Goal: Information Seeking & Learning: Learn about a topic

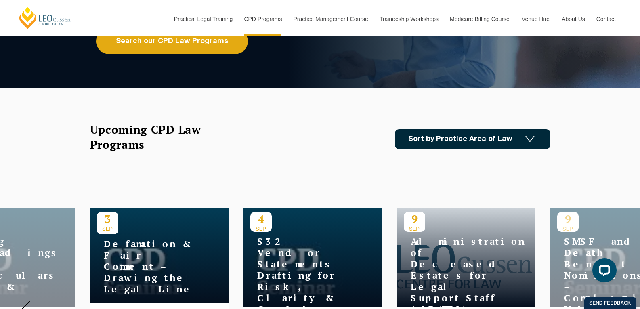
scroll to position [161, 0]
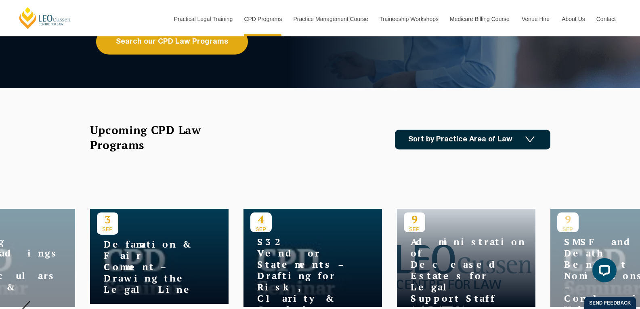
click at [525, 142] on img at bounding box center [529, 139] width 9 height 7
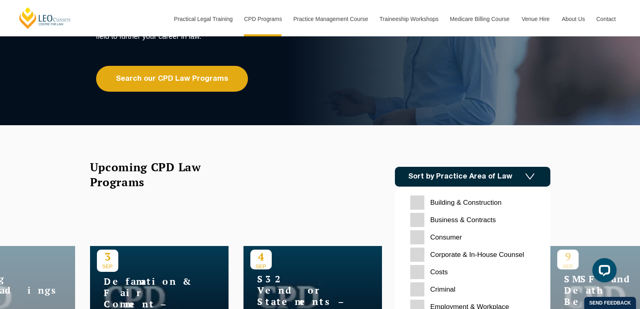
scroll to position [121, 0]
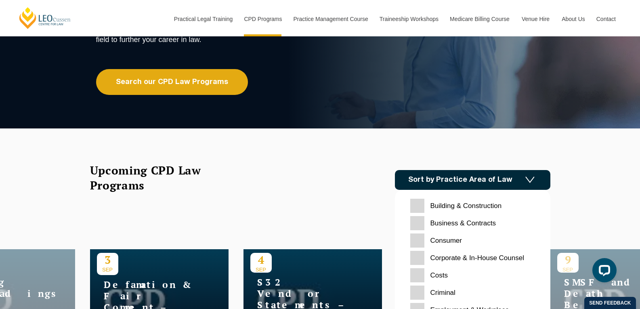
click at [435, 241] on input "Consumer" at bounding box center [472, 240] width 125 height 14
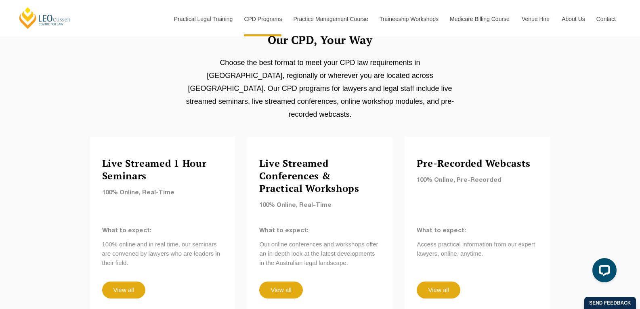
scroll to position [646, 0]
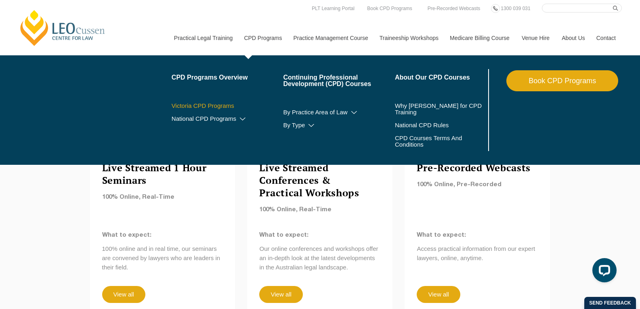
click at [199, 105] on link "Victoria CPD Programs" at bounding box center [227, 105] width 112 height 6
click at [218, 120] on link "National CPD Programs" at bounding box center [227, 118] width 112 height 6
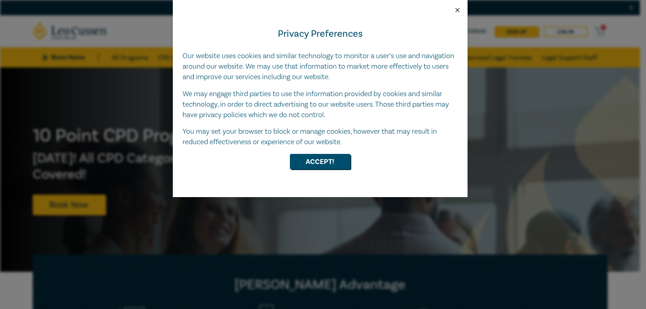
click at [457, 7] on button "Close" at bounding box center [457, 9] width 7 height 7
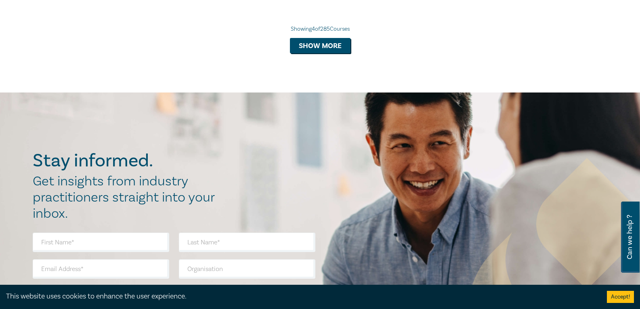
scroll to position [726, 0]
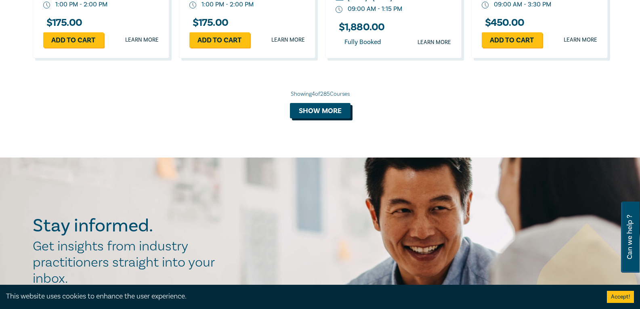
click at [329, 111] on button "Show more" at bounding box center [320, 110] width 61 height 15
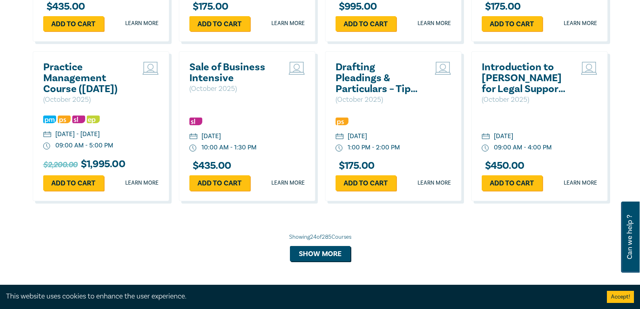
scroll to position [1412, 0]
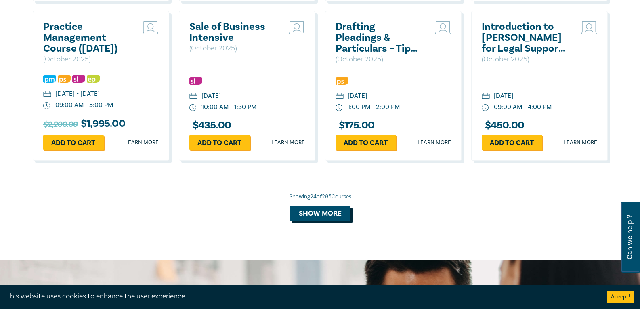
click at [332, 221] on button "Show more" at bounding box center [320, 212] width 61 height 15
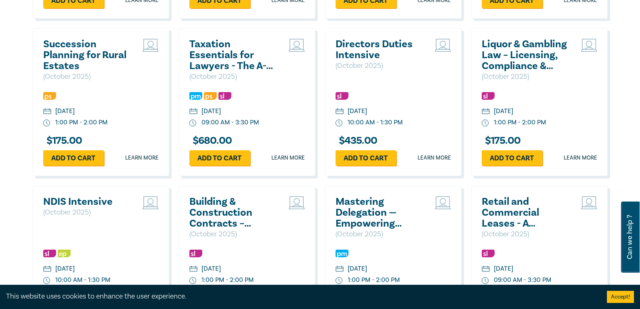
scroll to position [1735, 0]
